Goal: Complete application form

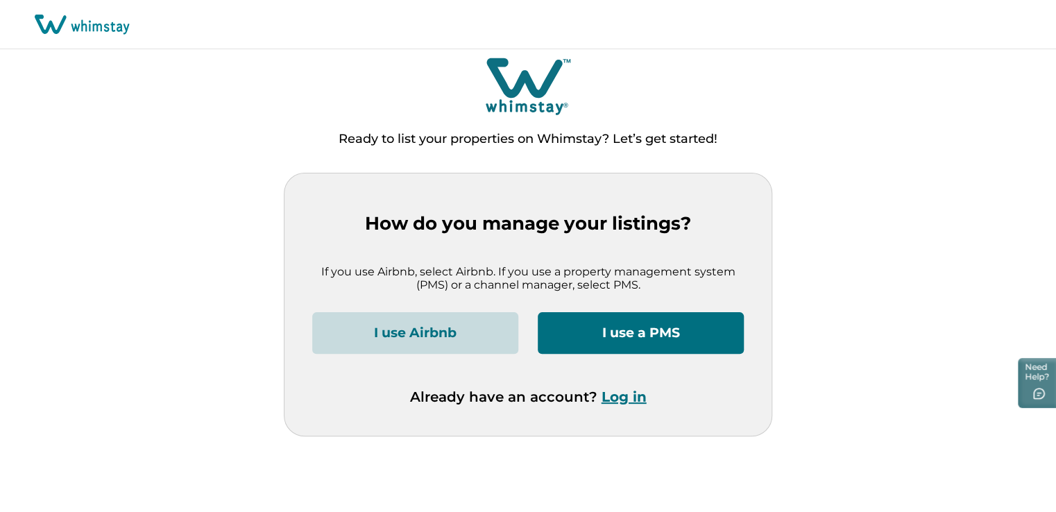
click at [432, 325] on button "I use Airbnb" at bounding box center [415, 333] width 206 height 42
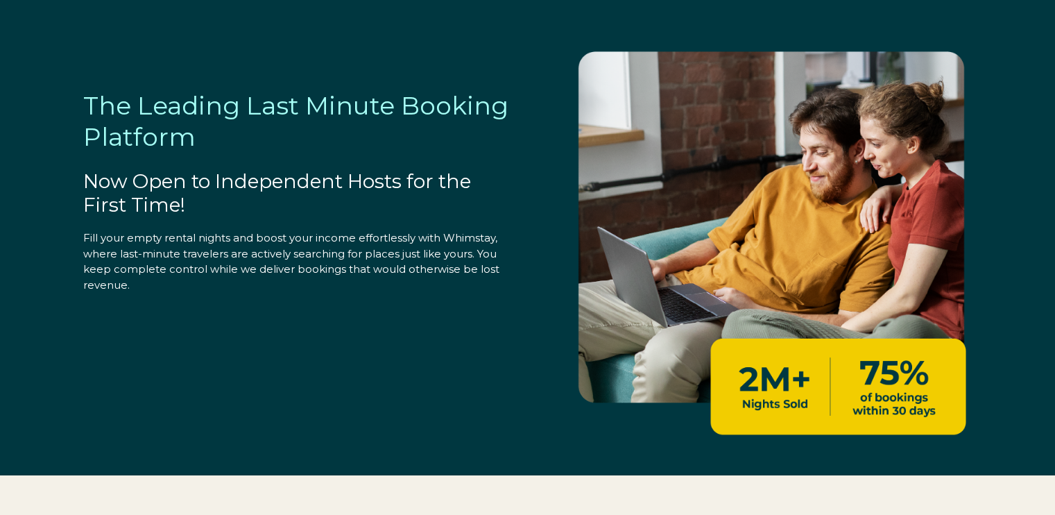
select select "US"
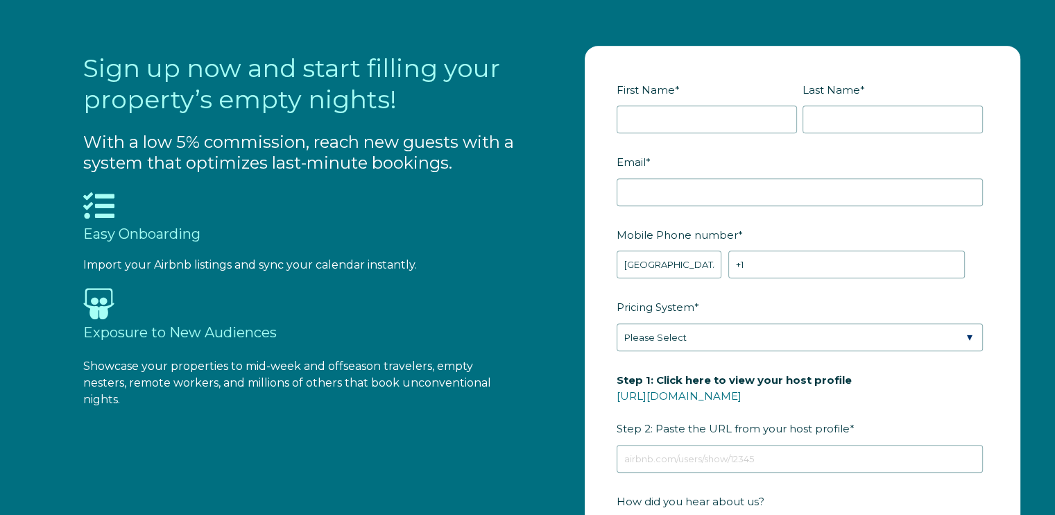
scroll to position [1450, 0]
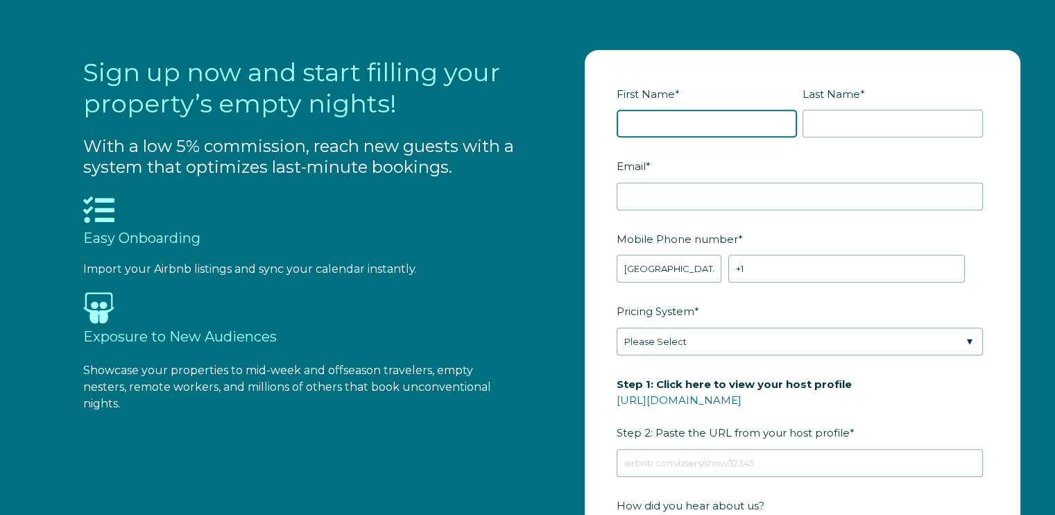
click at [670, 122] on input "First Name *" at bounding box center [707, 124] width 180 height 28
type input "David"
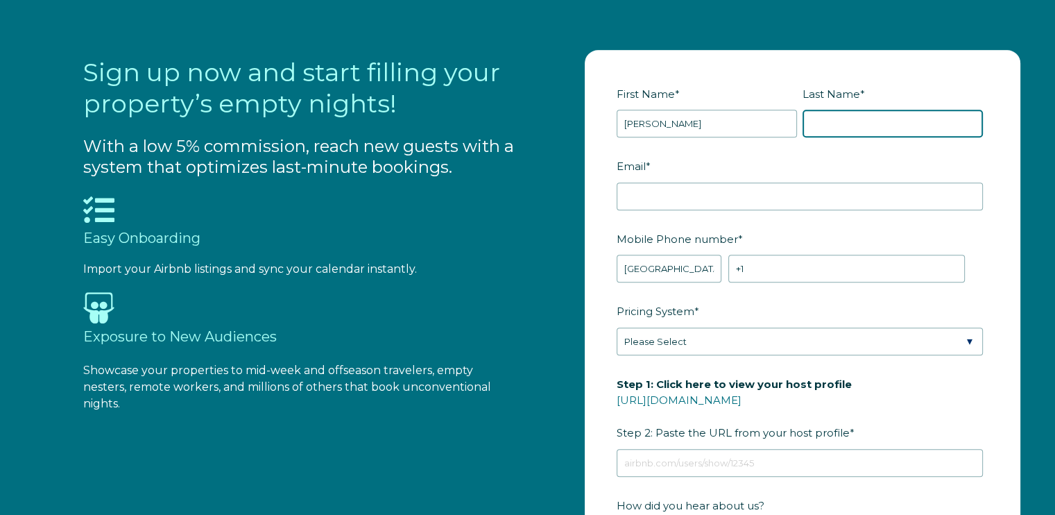
type input "Braverman"
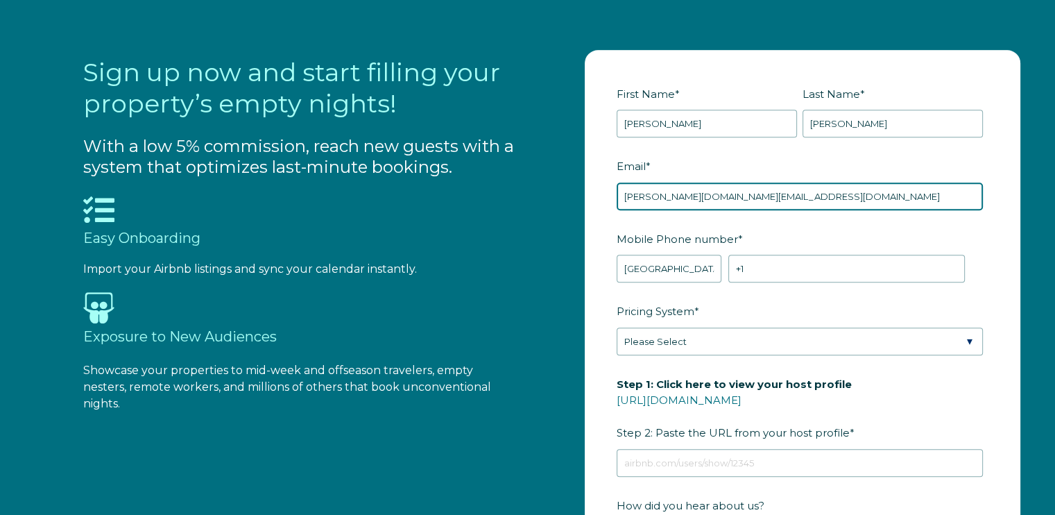
click at [783, 196] on input "braverman.email@gmail.com" at bounding box center [800, 197] width 366 height 28
type input "902hiddencreek@gmail.com"
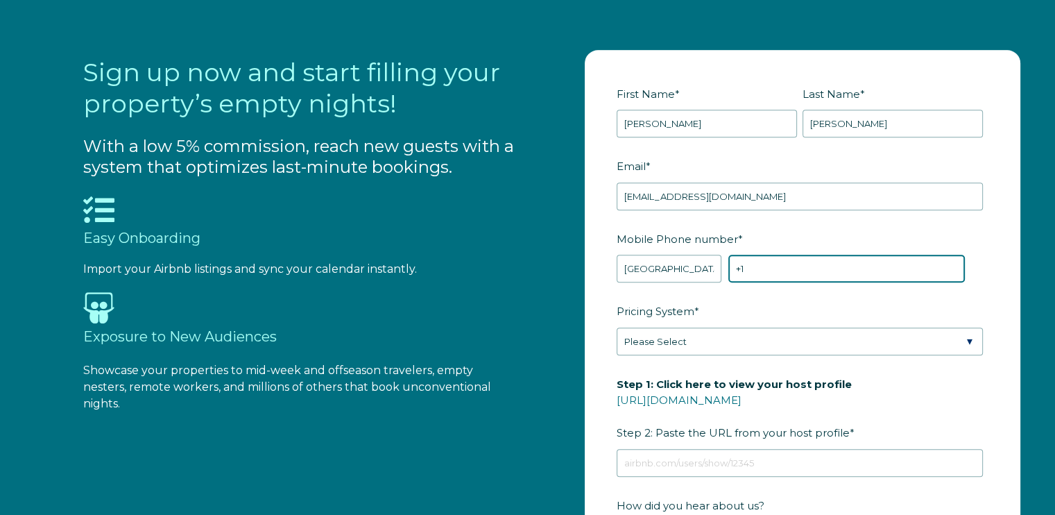
click at [771, 273] on input "+1" at bounding box center [847, 269] width 237 height 28
type input "+1 2768730901"
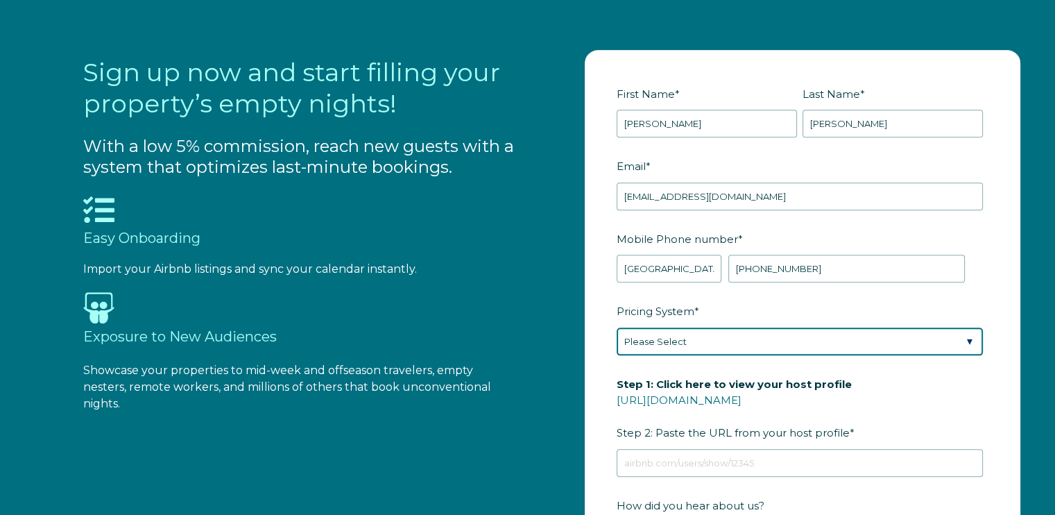
click at [747, 339] on select "Please Select Manual Airbnb Smart Pricing PriceLabs Wheelhouse Beyond Pricing 3…" at bounding box center [800, 342] width 366 height 28
select select "Manual"
click at [617, 328] on select "Please Select Manual Airbnb Smart Pricing PriceLabs Wheelhouse Beyond Pricing 3…" at bounding box center [800, 342] width 366 height 28
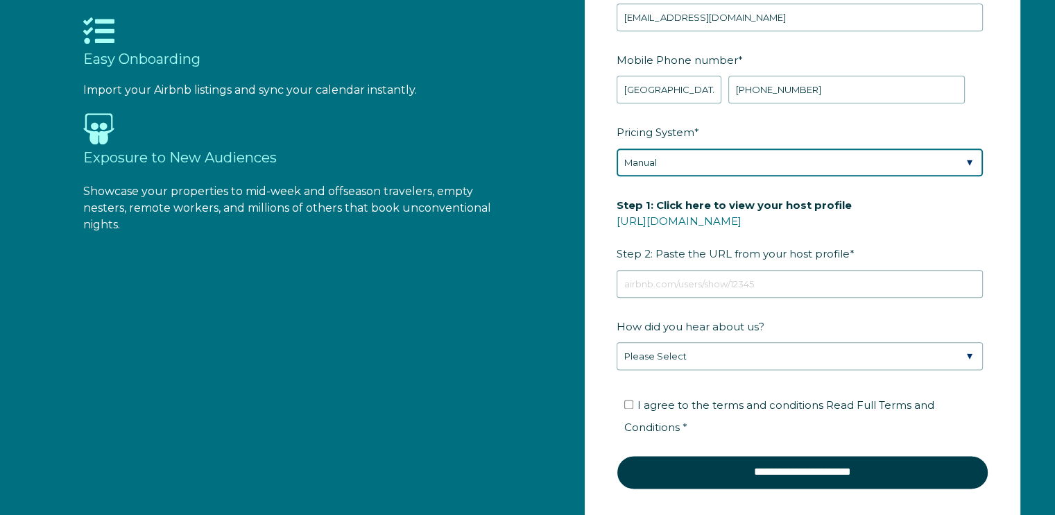
scroll to position [1633, 0]
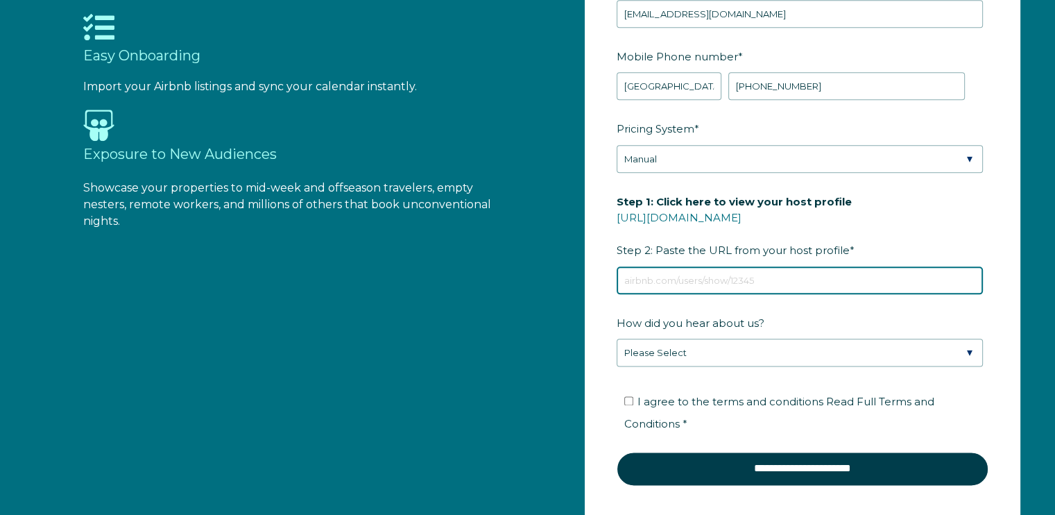
click at [749, 271] on input "Step 1: Click here to view your host profile https://www.airbnb.com/users/show/…" at bounding box center [800, 280] width 366 height 28
paste input "https://www.airbnb.com/rooms/1358095672503735634"
type input "https://www.airbnb.com/rooms/1358095672503735634"
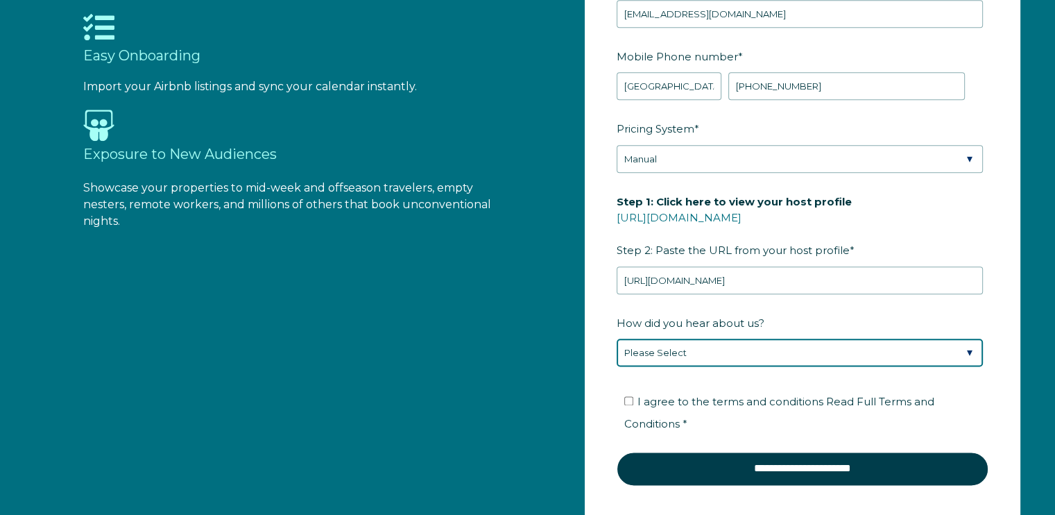
click at [822, 348] on select "Please Select Found Whimstay through a Google search Direct outreach from a Whi…" at bounding box center [800, 353] width 366 height 28
select select "Google Search"
click at [617, 339] on select "Please Select Found Whimstay through a Google search Direct outreach from a Whi…" at bounding box center [800, 353] width 366 height 28
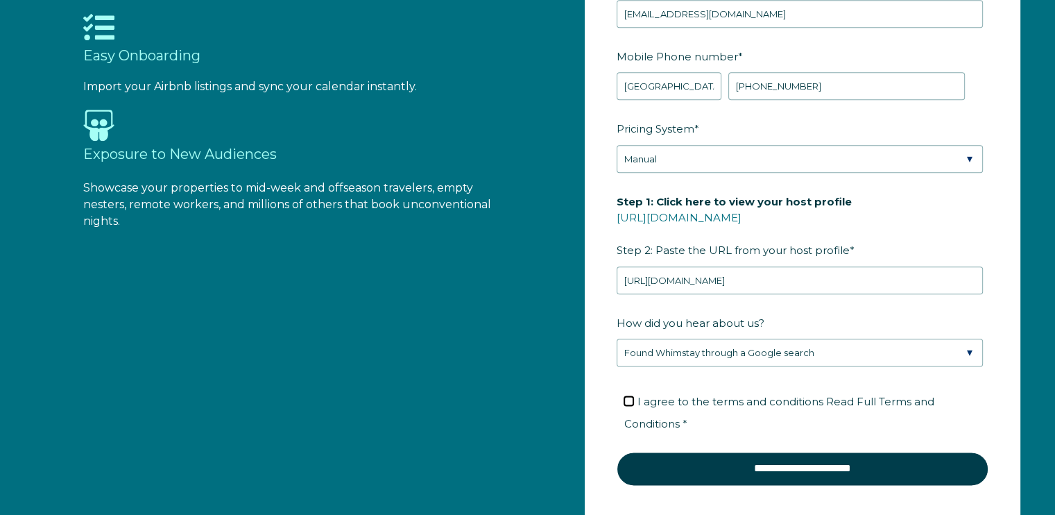
click at [633, 396] on input "I agree to the terms and conditions Read Full Terms and Conditions *" at bounding box center [629, 400] width 9 height 9
checkbox input "true"
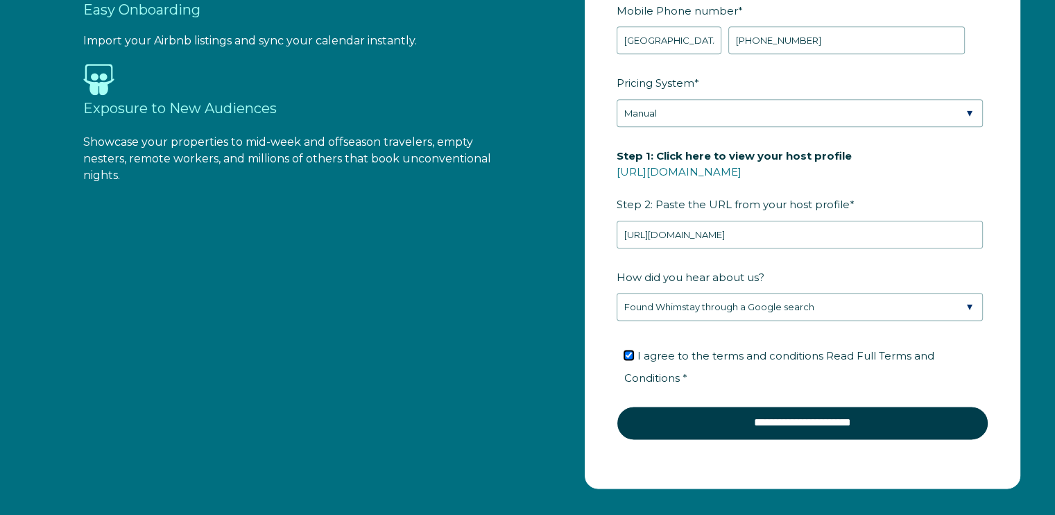
scroll to position [1674, 0]
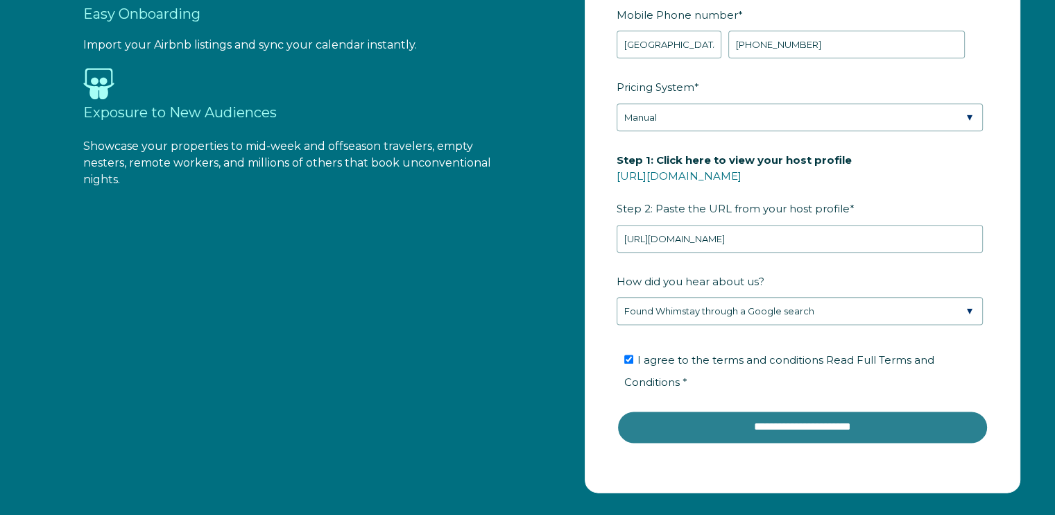
click at [801, 418] on input "**********" at bounding box center [803, 426] width 372 height 33
